Goal: Book appointment/travel/reservation

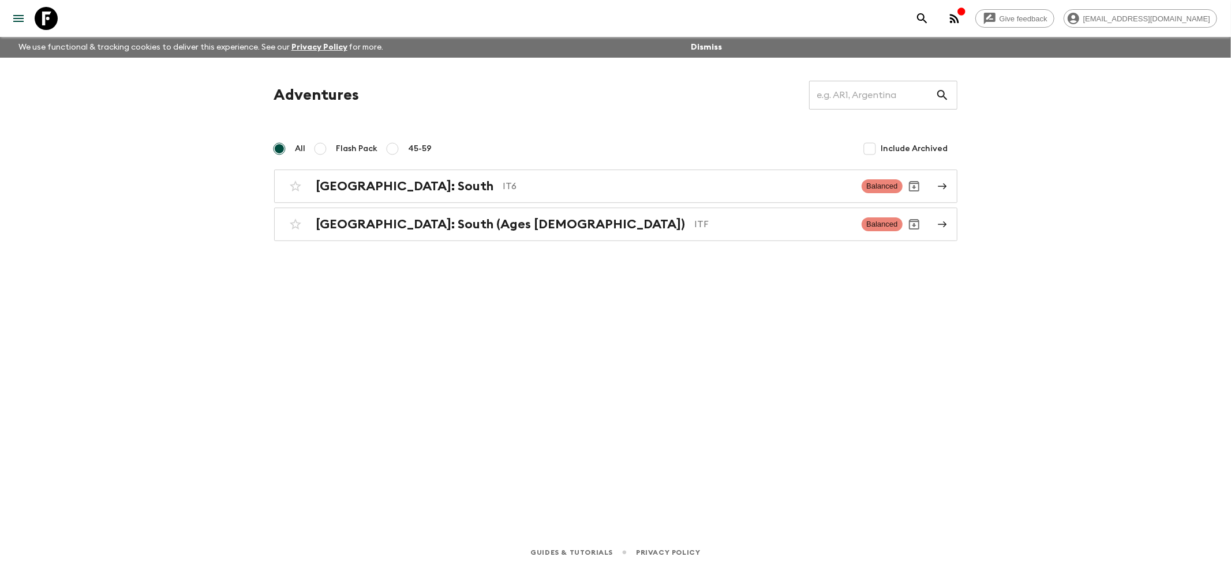
drag, startPoint x: 342, startPoint y: 458, endPoint x: 375, endPoint y: 317, distance: 144.0
click at [342, 458] on div "Adventures ​ All Flash Pack 45-59 Include Archived [GEOGRAPHIC_DATA]: [GEOGRAPH…" at bounding box center [615, 281] width 739 height 447
click at [354, 190] on h2 "[GEOGRAPHIC_DATA]: South" at bounding box center [405, 186] width 178 height 15
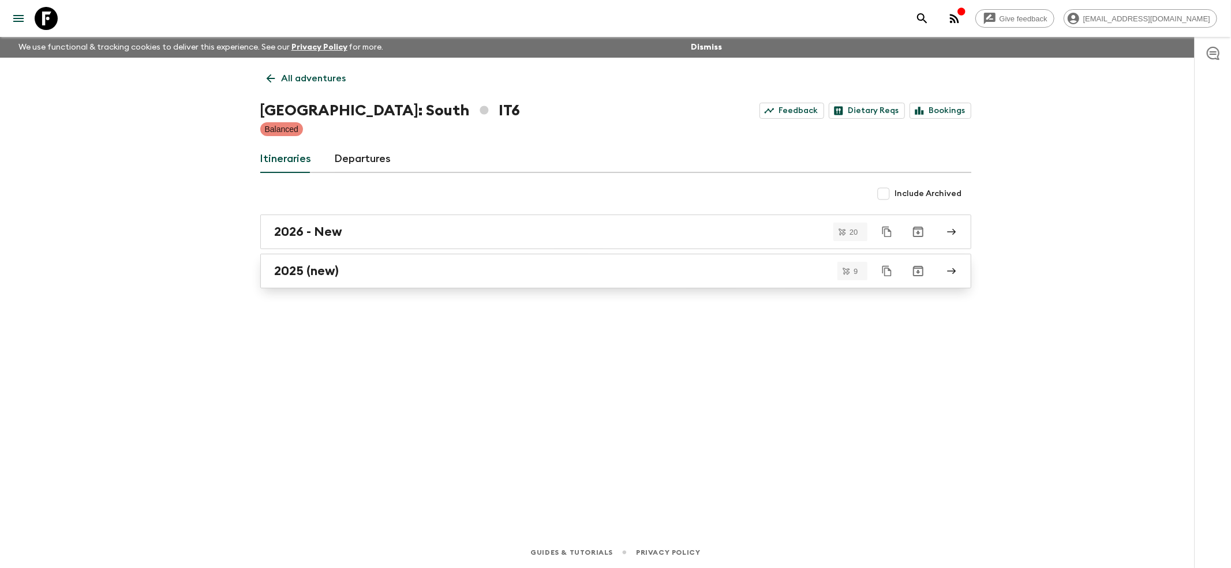
click at [290, 265] on h2 "2025 (new)" at bounding box center [307, 271] width 65 height 15
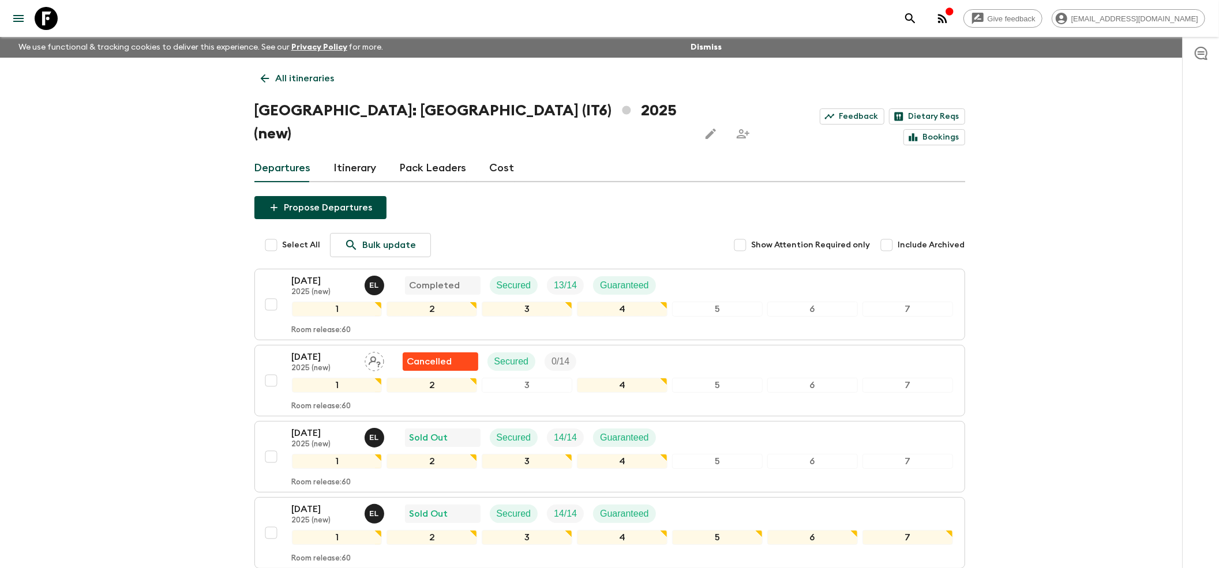
click at [102, 351] on div "Give feedback [EMAIL_ADDRESS][DOMAIN_NAME] We use functional & tracking cookies…" at bounding box center [609, 527] width 1219 height 1055
click at [179, 334] on div "Give feedback [EMAIL_ADDRESS][DOMAIN_NAME] We use functional & tracking cookies…" at bounding box center [609, 527] width 1219 height 1055
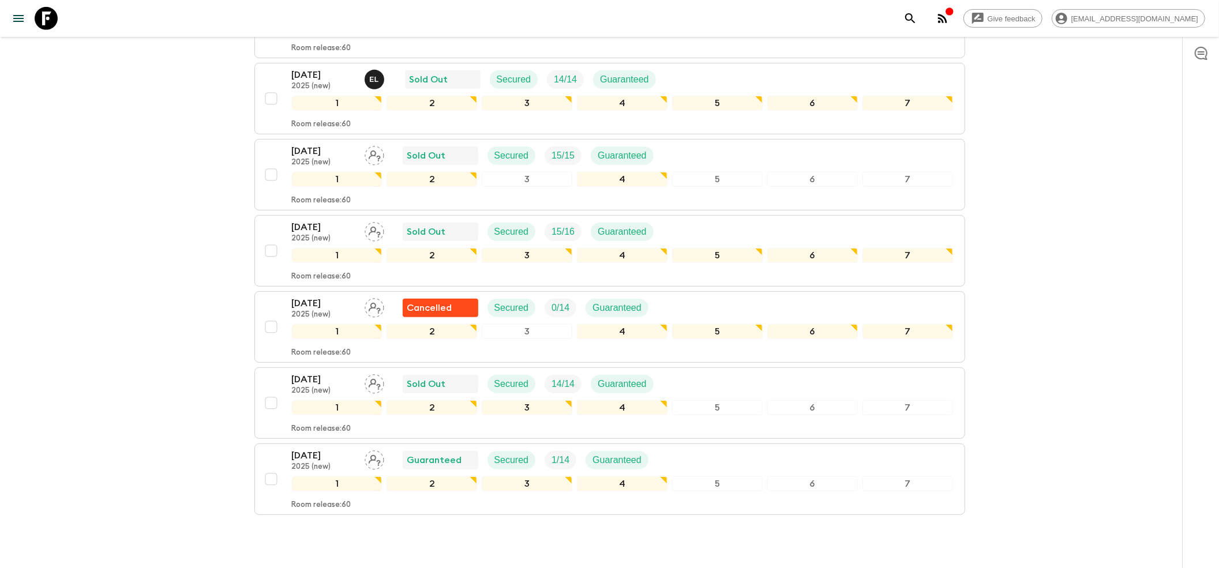
scroll to position [462, 0]
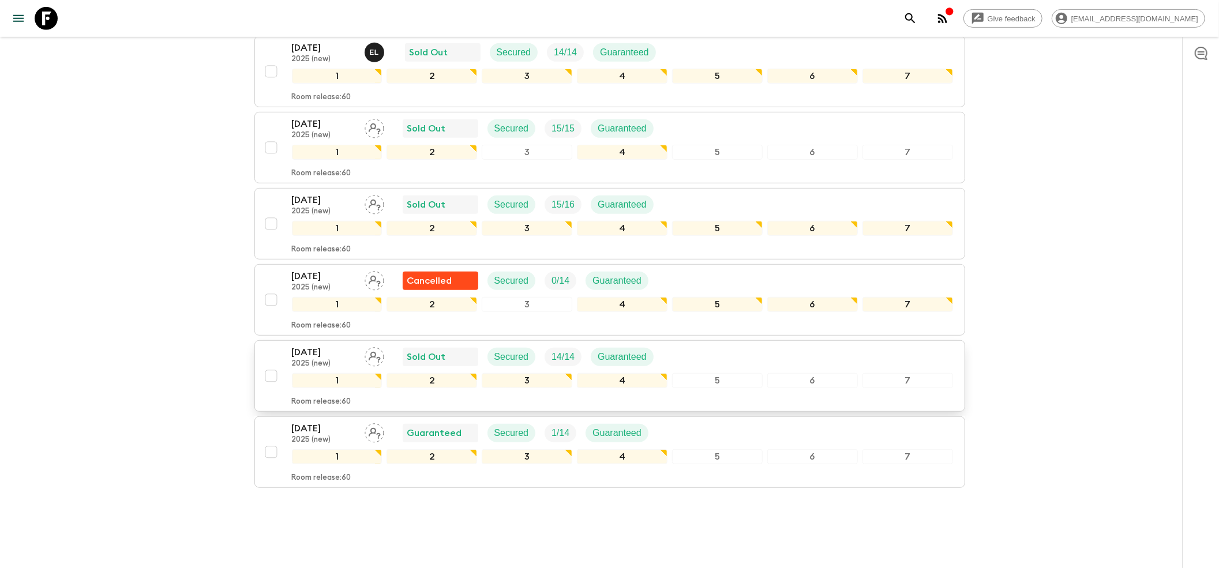
click at [337, 346] on p "[DATE]" at bounding box center [323, 353] width 63 height 14
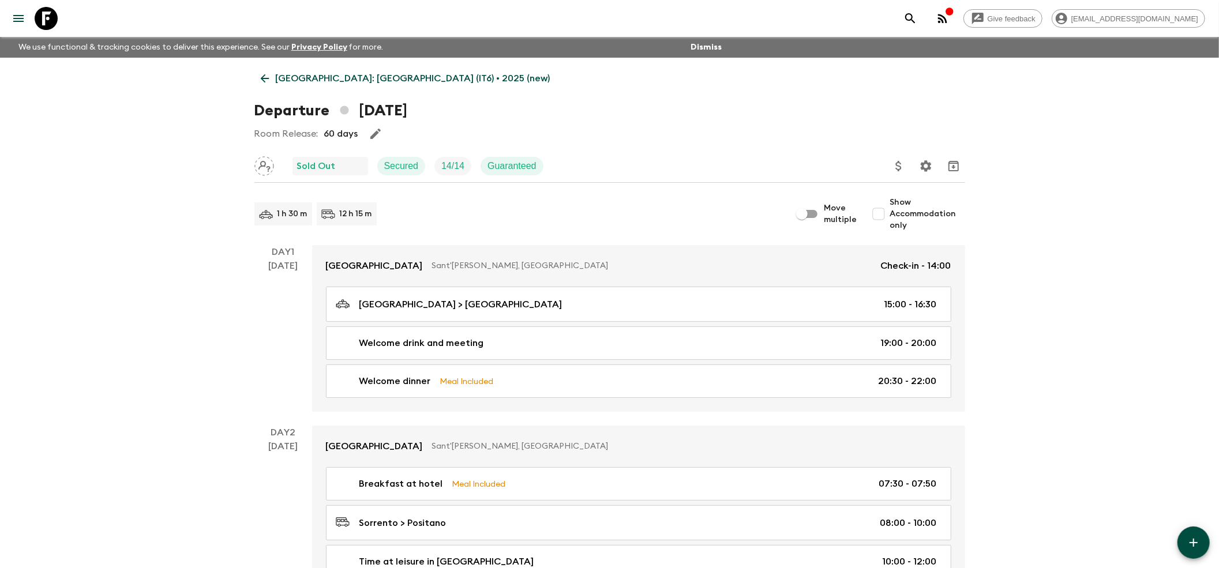
click at [259, 73] on icon at bounding box center [265, 78] width 13 height 13
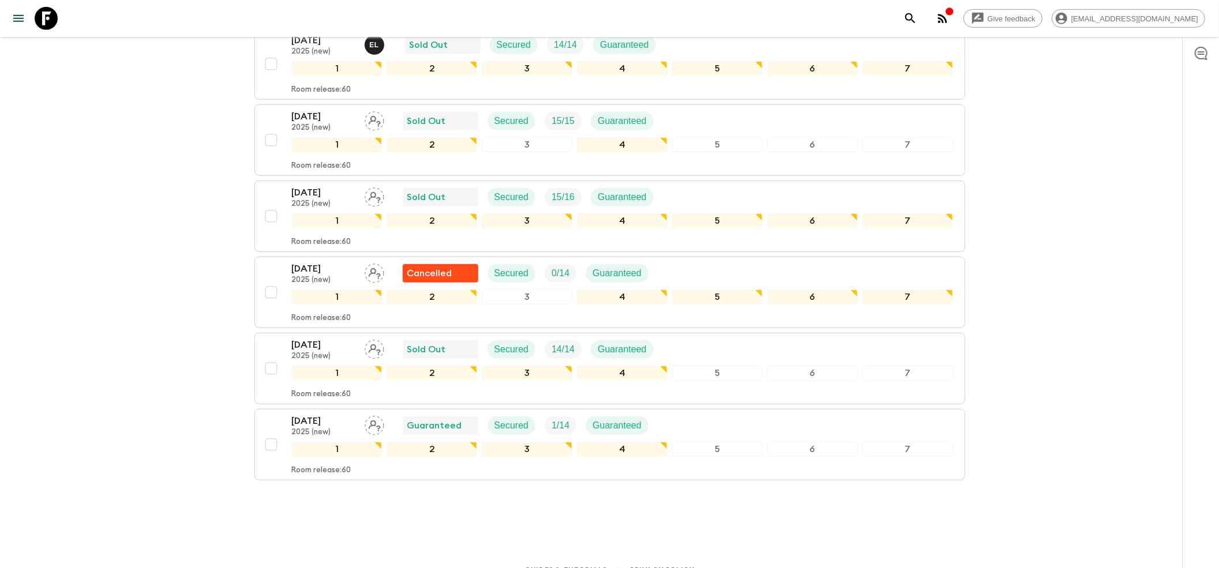
scroll to position [471, 0]
